Goal: Task Accomplishment & Management: Use online tool/utility

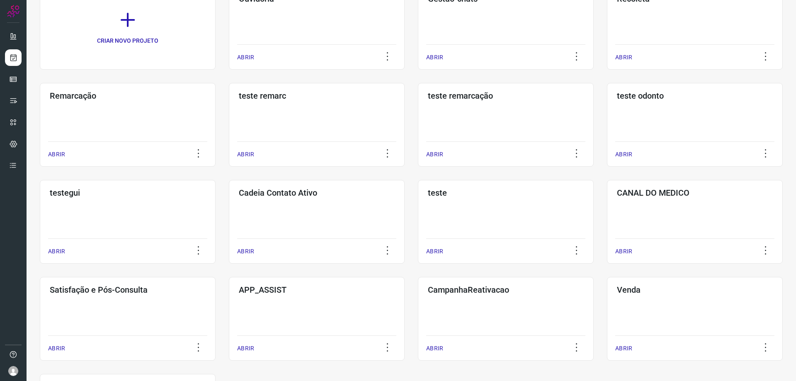
scroll to position [177, 0]
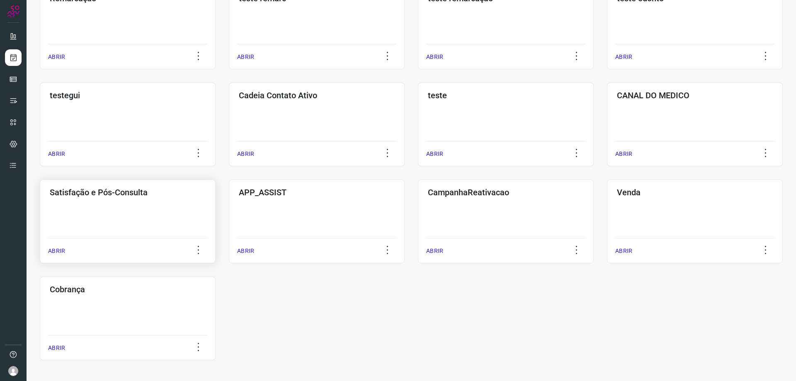
click at [116, 211] on div "Satisfação e Pós-Consulta ABRIR" at bounding box center [128, 222] width 176 height 84
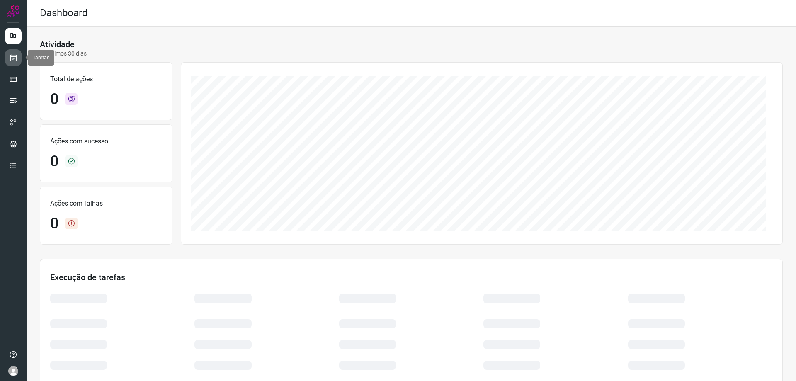
click at [12, 58] on icon at bounding box center [13, 57] width 9 height 8
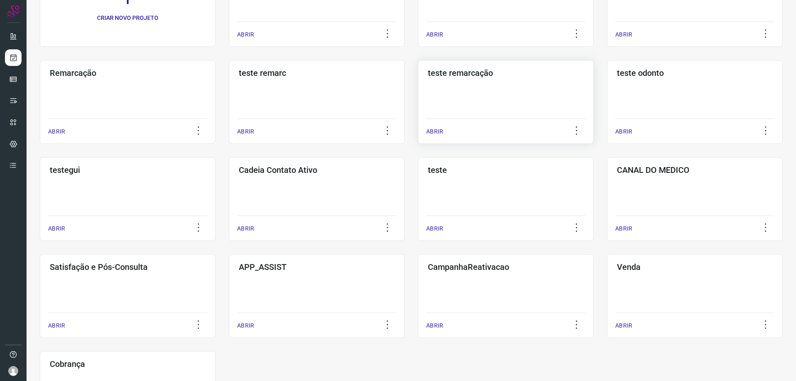
scroll to position [124, 0]
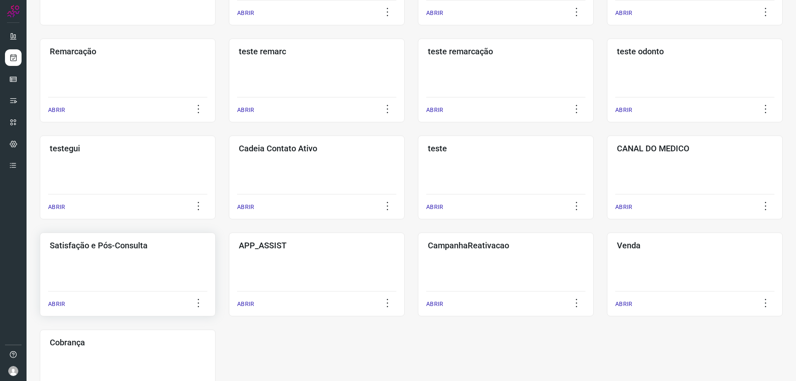
click at [126, 249] on h3 "Satisfação e Pós-Consulta" at bounding box center [128, 245] width 156 height 10
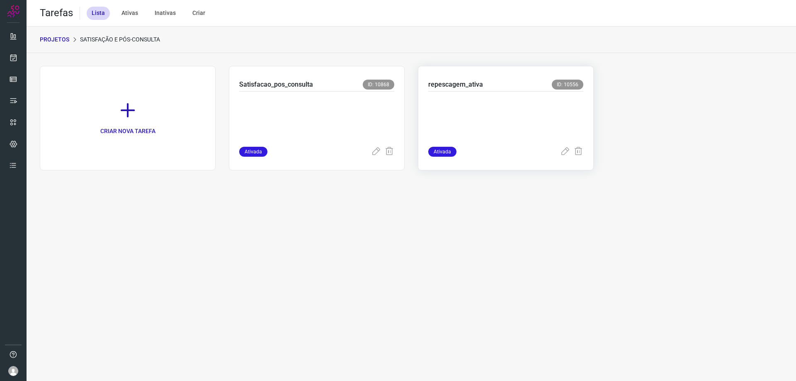
click at [504, 112] on p at bounding box center [490, 117] width 124 height 41
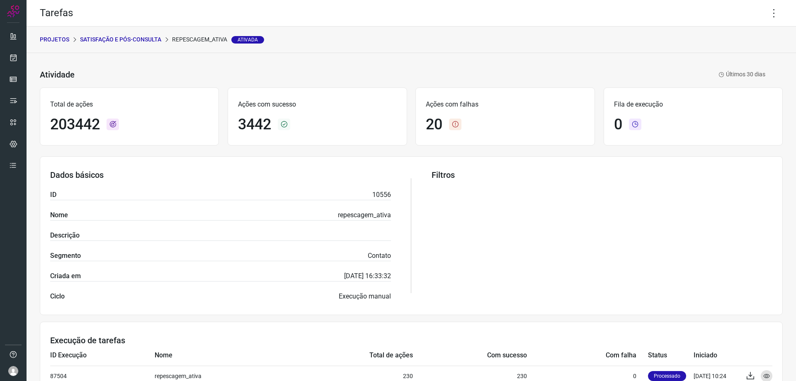
click at [158, 37] on p "Satisfação e Pós-Consulta" at bounding box center [120, 39] width 81 height 9
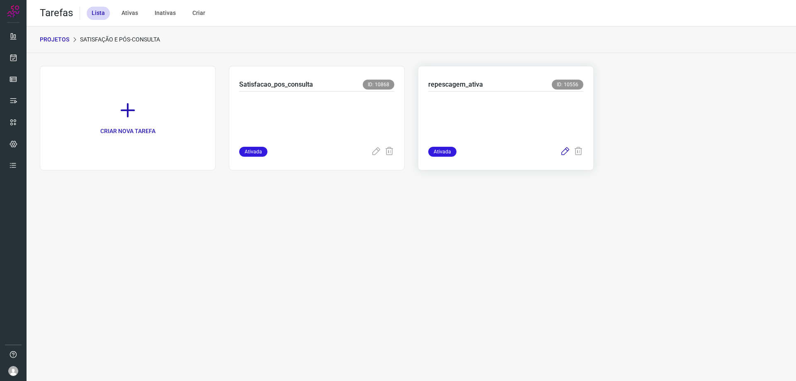
click at [565, 152] on icon at bounding box center [565, 152] width 10 height 10
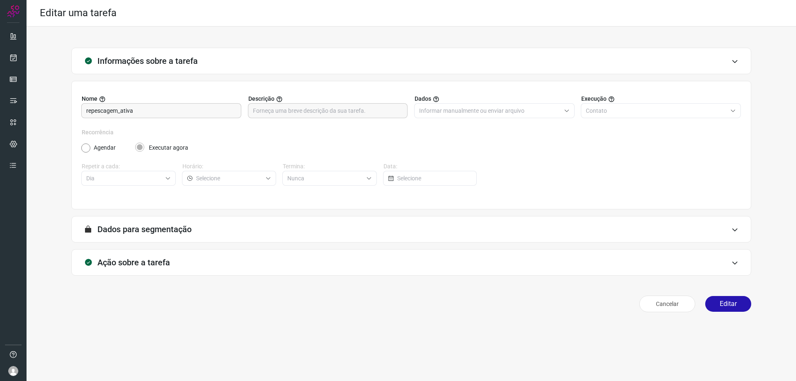
click at [735, 262] on icon at bounding box center [734, 263] width 7 height 7
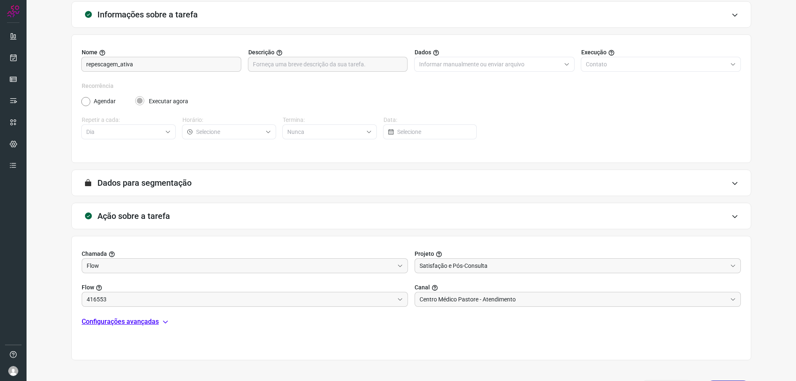
scroll to position [32, 0]
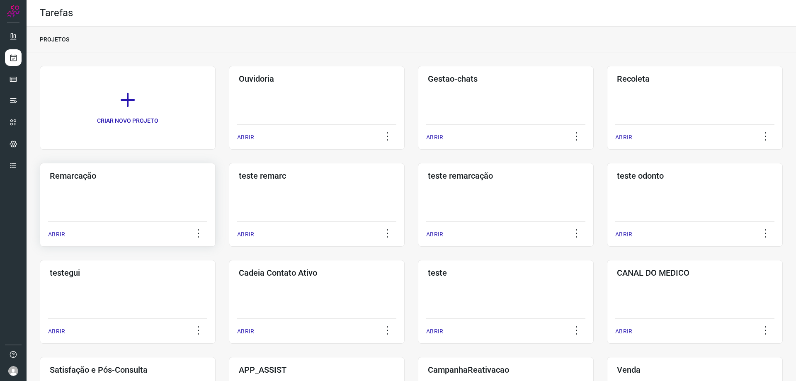
click at [102, 178] on h3 "Remarcação" at bounding box center [128, 176] width 156 height 10
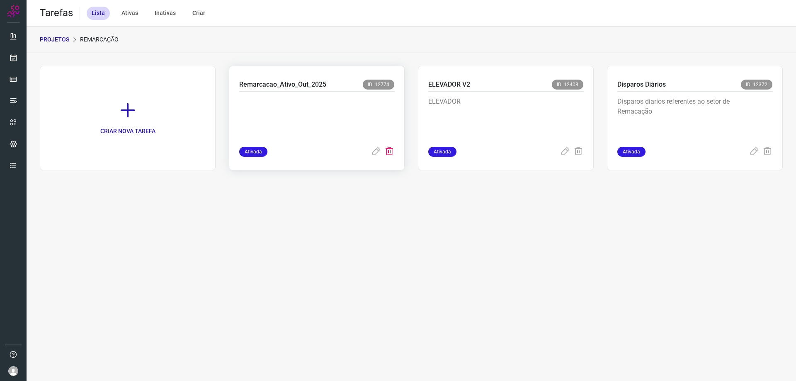
click at [391, 155] on icon at bounding box center [389, 152] width 10 height 10
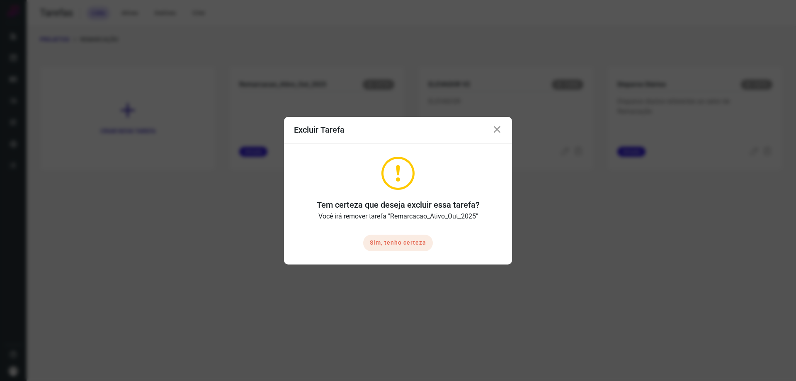
click at [400, 242] on button "Sim, tenho certeza" at bounding box center [398, 243] width 70 height 17
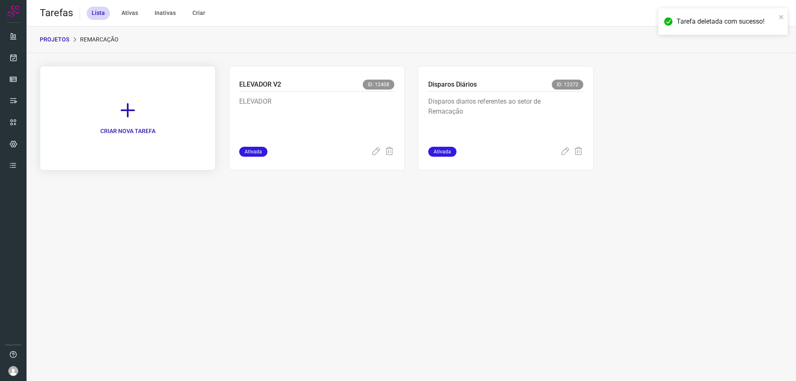
click at [130, 113] on icon at bounding box center [128, 110] width 18 height 18
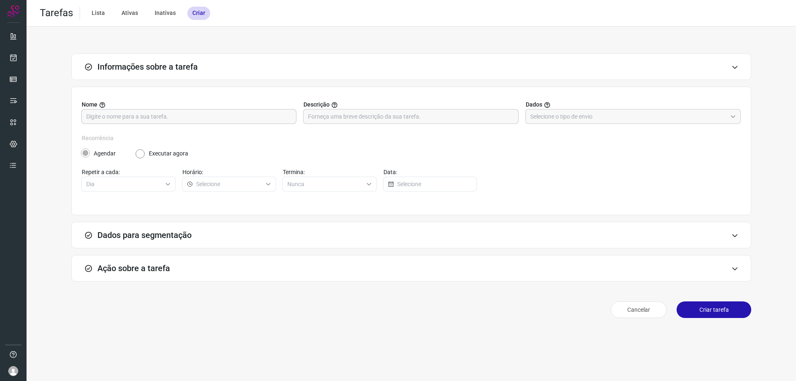
click at [174, 119] on input "text" at bounding box center [188, 116] width 205 height 14
type input "Remarcacao_Ativo_Out_2025"
click at [558, 115] on input "text" at bounding box center [628, 116] width 197 height 14
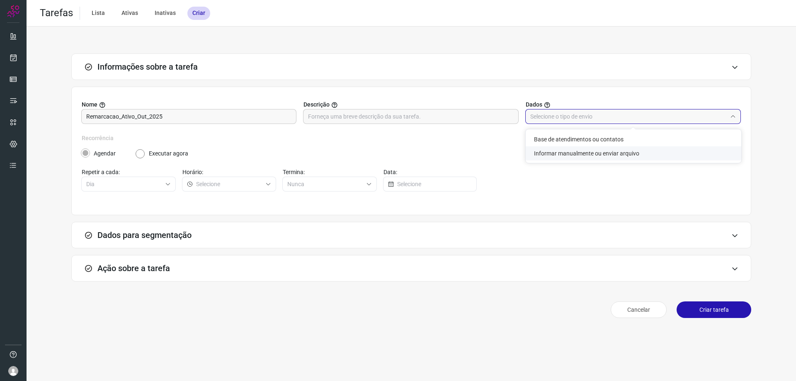
click at [573, 153] on li "Informar manualmente ou enviar arquivo" at bounding box center [634, 153] width 216 height 14
type input "Informar manualmente ou enviar arquivo"
radio input "false"
radio input "true"
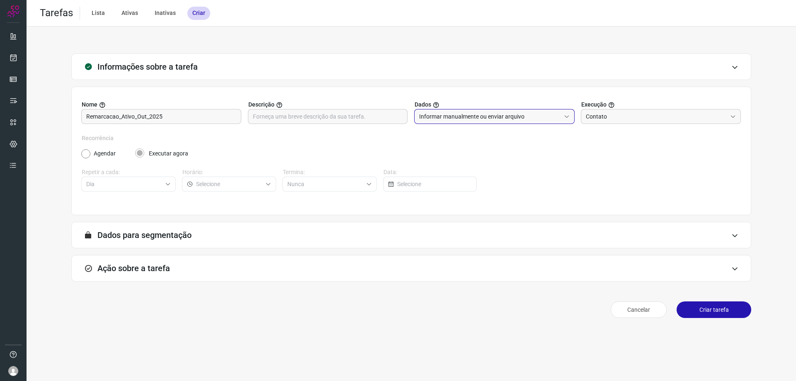
click at [732, 67] on icon at bounding box center [734, 67] width 7 height 7
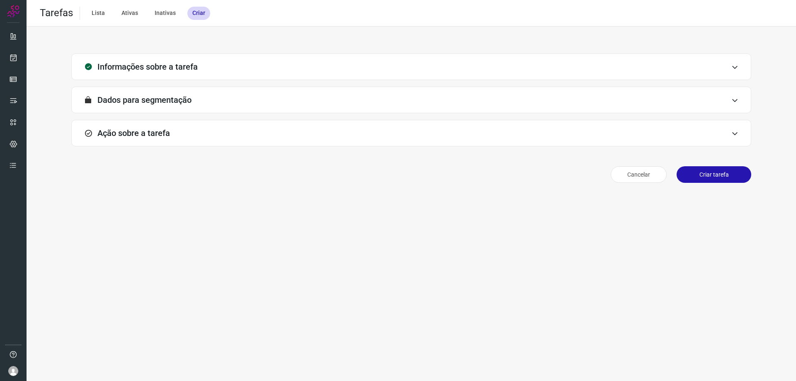
click at [734, 66] on icon at bounding box center [734, 67] width 7 height 7
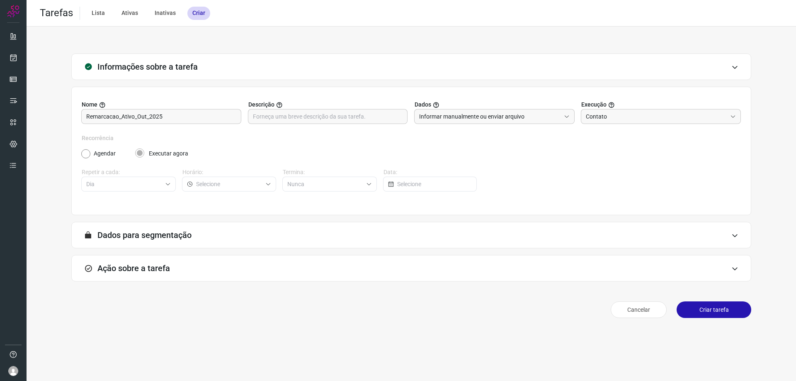
click at [734, 269] on icon at bounding box center [734, 268] width 7 height 7
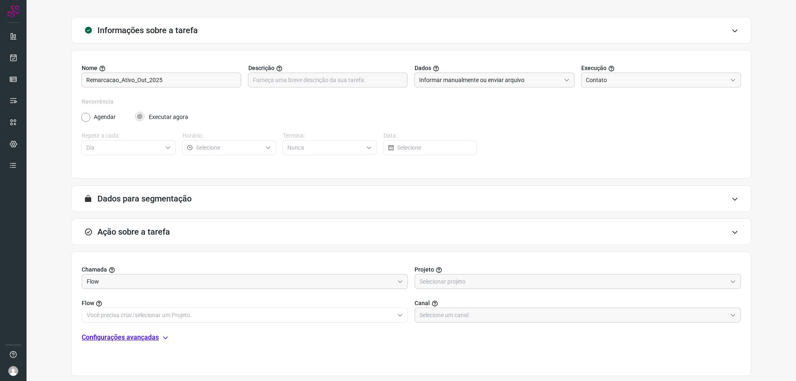
scroll to position [80, 0]
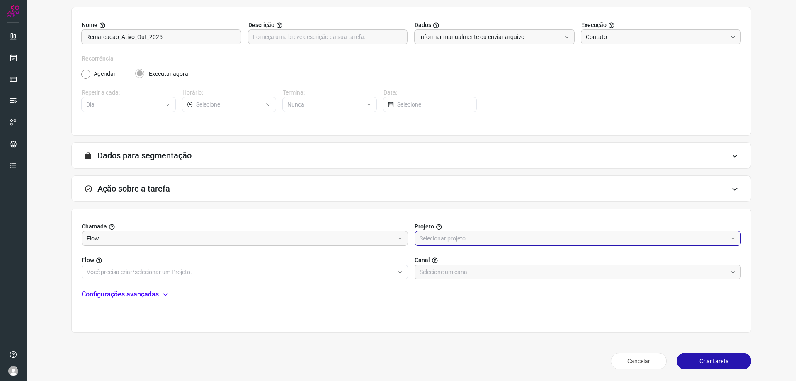
click at [484, 239] on input "text" at bounding box center [573, 238] width 307 height 14
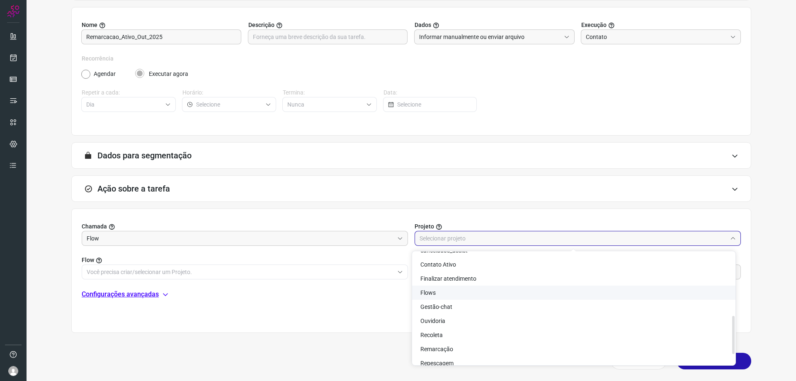
scroll to position [207, 0]
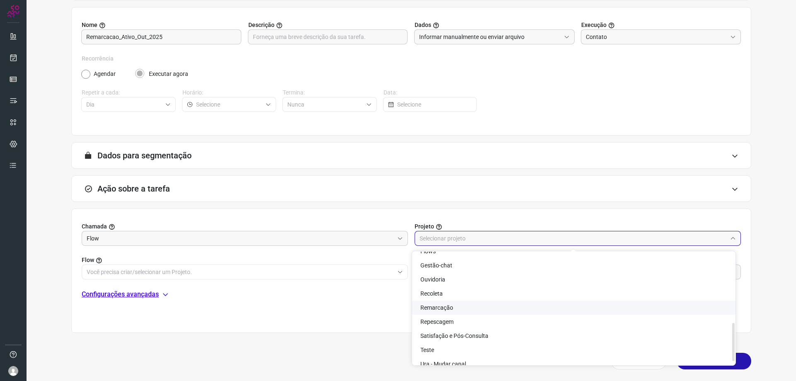
click at [449, 308] on span "Remarcação" at bounding box center [436, 307] width 33 height 7
type input "Remarcação"
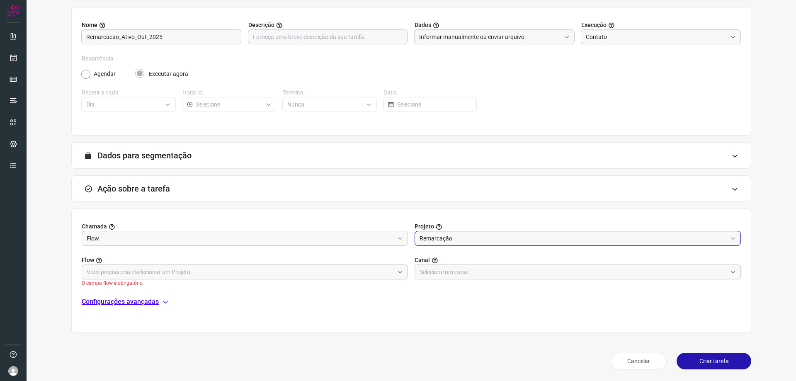
click at [357, 271] on input "text" at bounding box center [240, 272] width 307 height 14
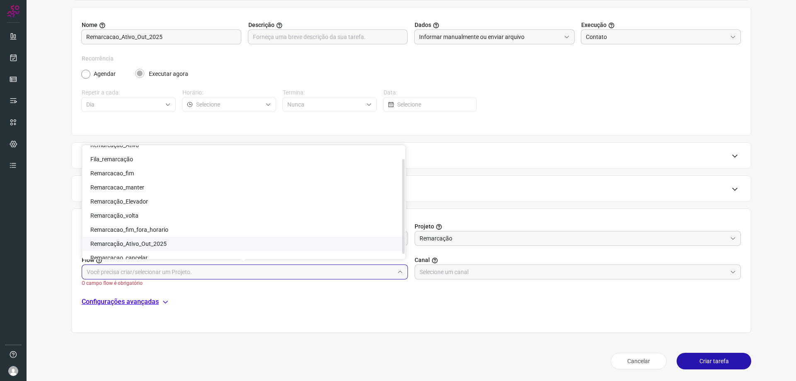
scroll to position [18, 0]
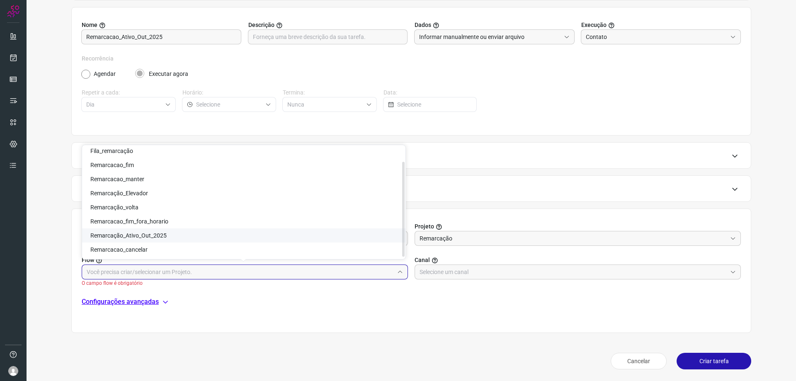
click at [150, 235] on span "Remarcação_Ativo_Out_2025" at bounding box center [128, 235] width 76 height 7
type input "Remarcação_Ativo_Out_2025"
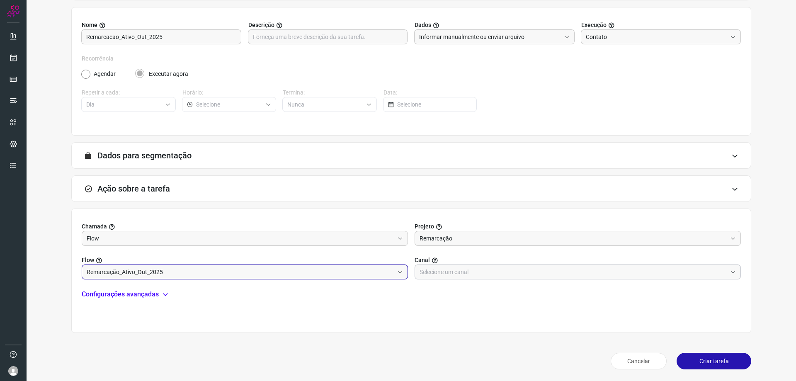
click at [616, 275] on input "text" at bounding box center [573, 272] width 307 height 14
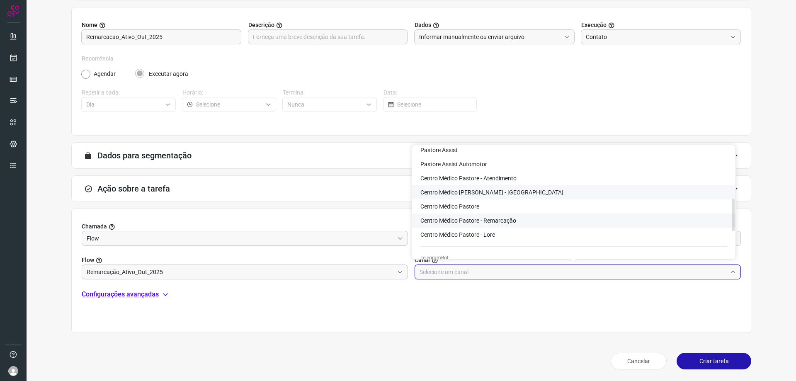
scroll to position [166, 0]
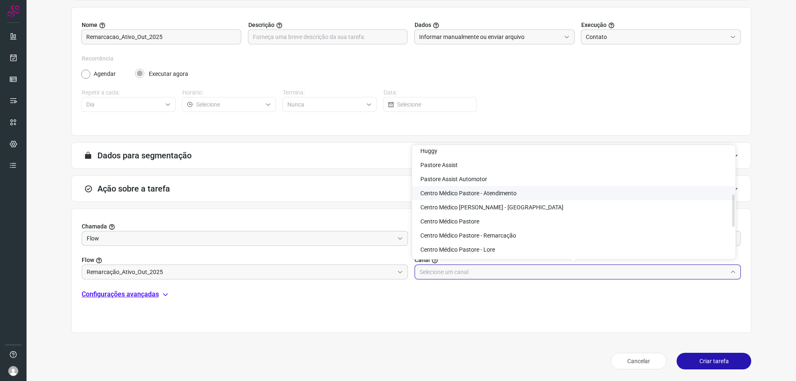
click at [500, 192] on span "Centro Médico Pastore - Atendimento" at bounding box center [468, 193] width 96 height 7
type input "Centro Médico Pastore - Atendimento"
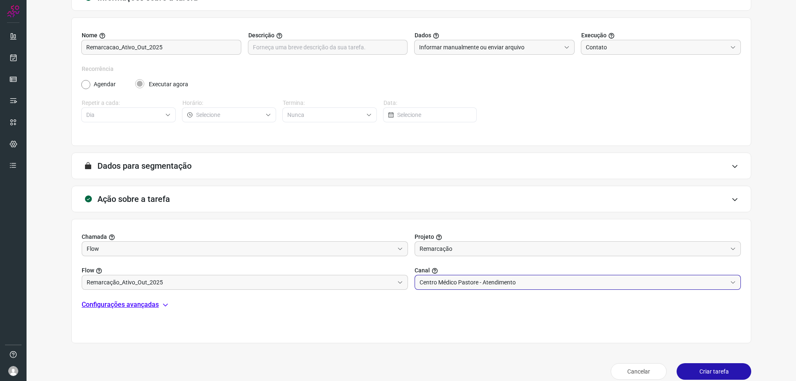
scroll to position [80, 0]
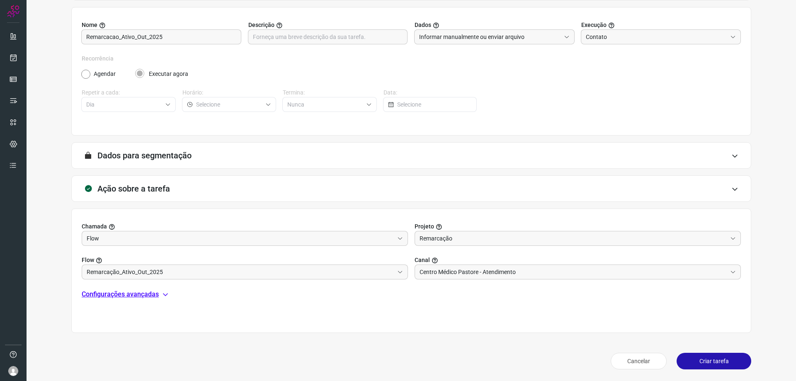
click at [717, 364] on button "Criar tarefa" at bounding box center [714, 361] width 75 height 17
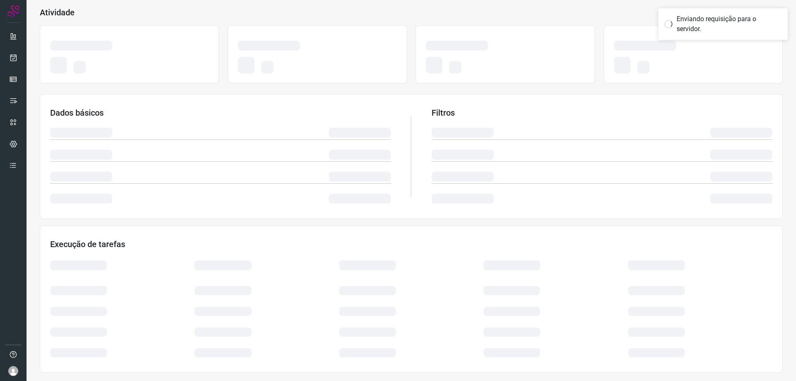
scroll to position [47, 0]
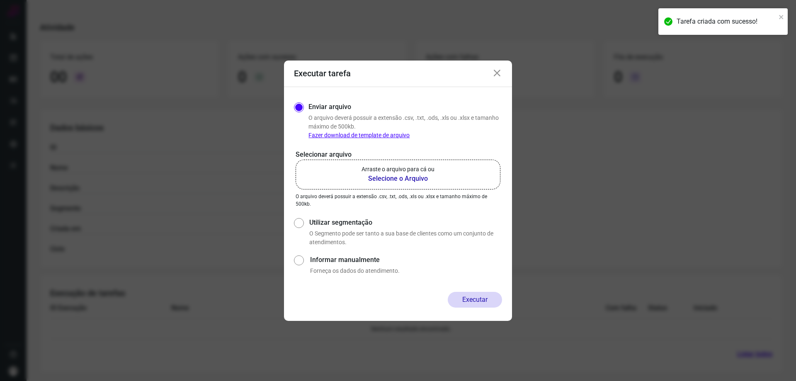
click at [399, 180] on b "Selecione o Arquivo" at bounding box center [398, 179] width 73 height 10
click at [0, 0] on input "Arraste o arquivo para cá ou Selecione o Arquivo" at bounding box center [0, 0] width 0 height 0
click at [397, 178] on b "Selecione o Arquivo" at bounding box center [398, 179] width 73 height 10
click at [0, 0] on input "Arraste o arquivo para cá ou Selecione o Arquivo" at bounding box center [0, 0] width 0 height 0
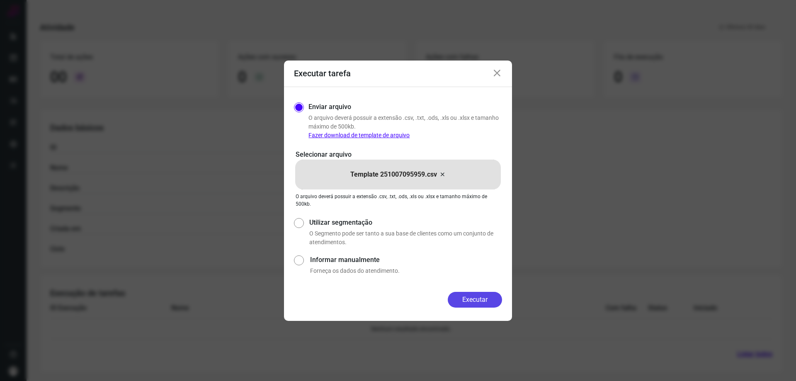
click at [485, 297] on button "Executar" at bounding box center [475, 300] width 54 height 16
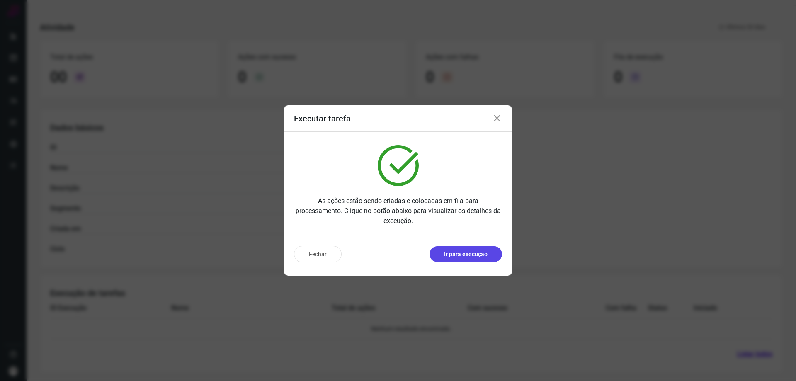
click at [471, 250] on p "Ir para execução" at bounding box center [466, 254] width 44 height 9
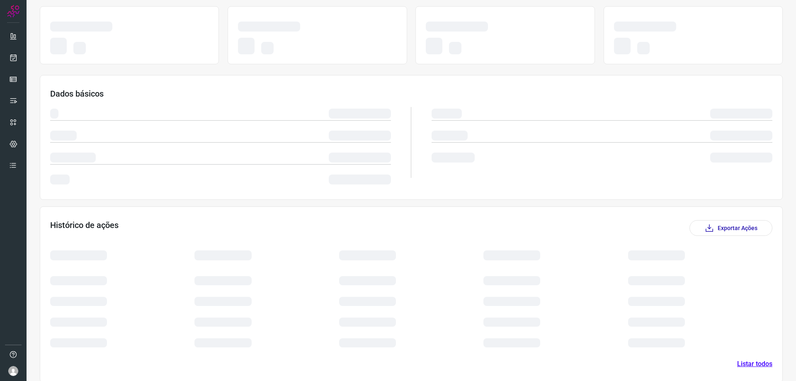
scroll to position [2, 0]
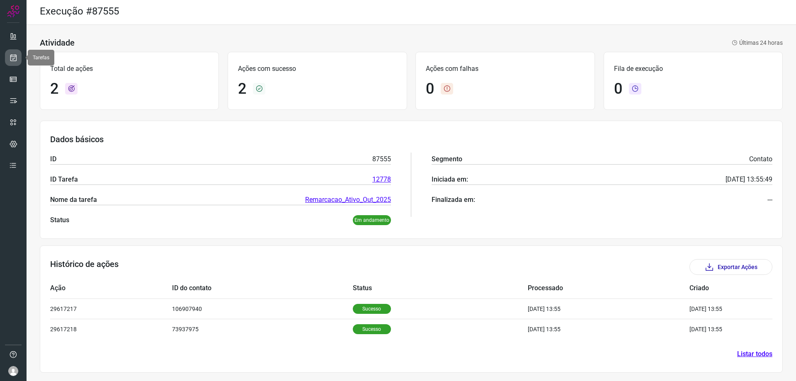
click at [15, 59] on icon at bounding box center [13, 57] width 9 height 8
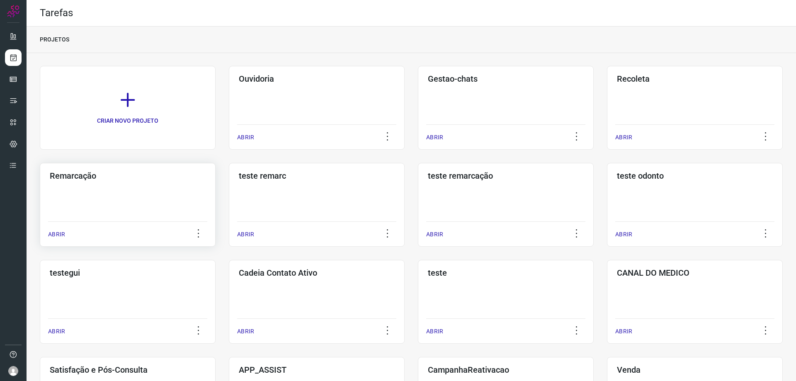
click at [131, 196] on div "Remarcação ABRIR" at bounding box center [128, 205] width 176 height 84
